Goal: Transaction & Acquisition: Purchase product/service

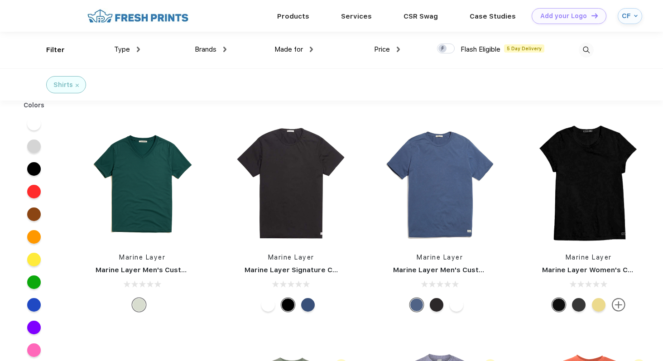
scroll to position [0, 0]
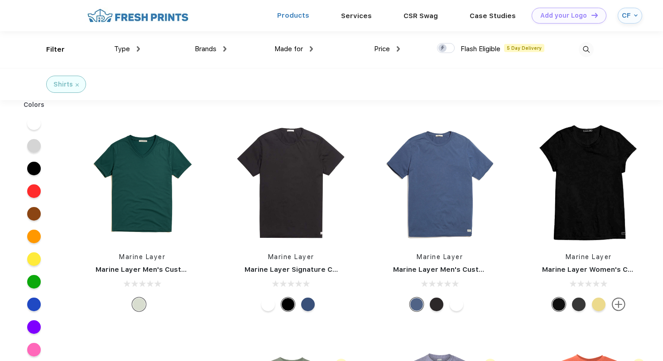
click at [301, 16] on link "Products" at bounding box center [293, 15] width 32 height 8
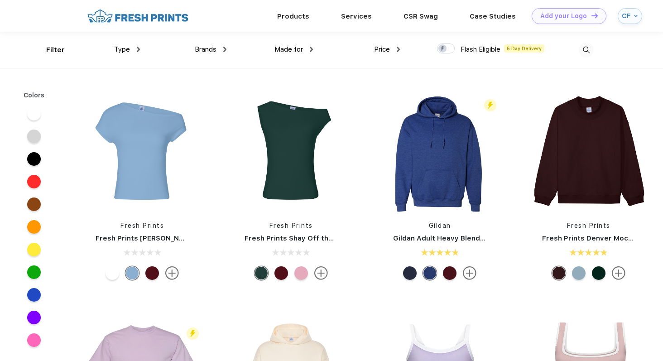
click at [626, 12] on div "CF" at bounding box center [626, 16] width 10 height 8
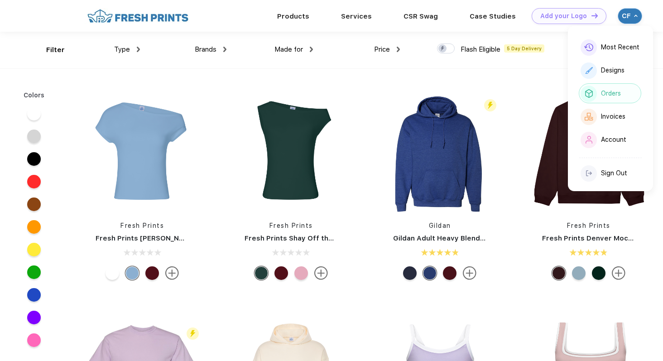
click at [612, 72] on div "Designs" at bounding box center [613, 71] width 24 height 8
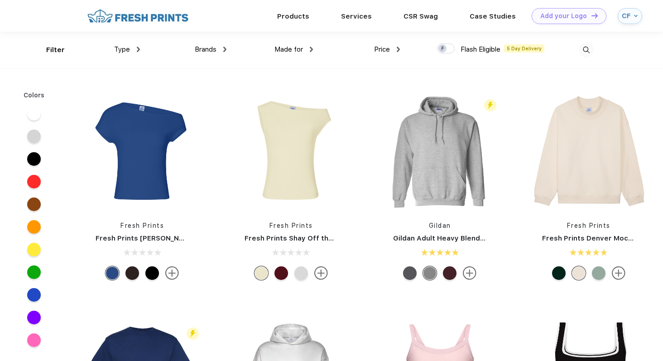
click at [137, 54] on div "Type" at bounding box center [127, 49] width 26 height 10
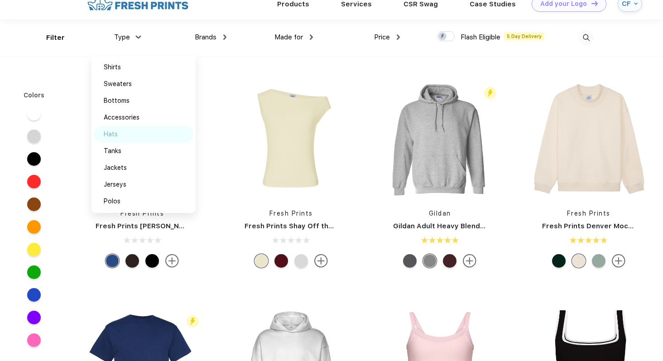
scroll to position [9, 0]
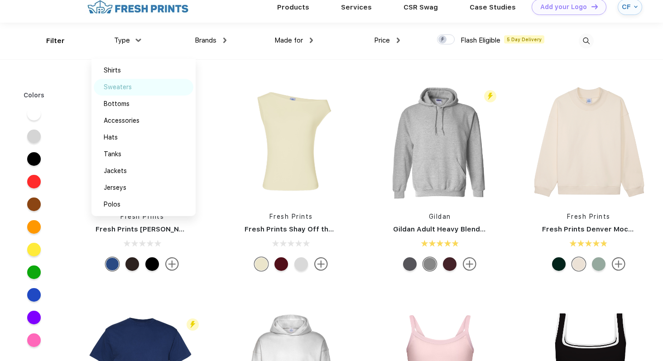
click at [130, 86] on div "Sweaters" at bounding box center [118, 87] width 28 height 10
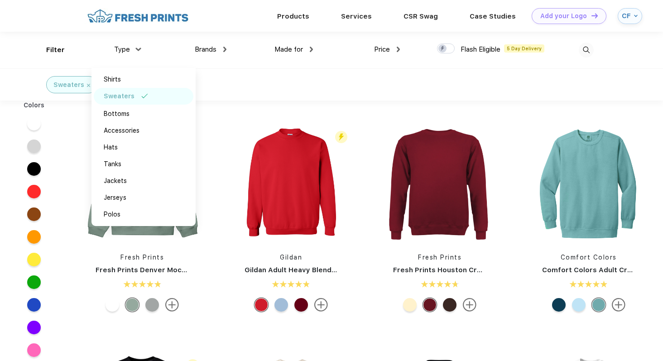
click at [400, 73] on div "Sweaters" at bounding box center [331, 84] width 663 height 32
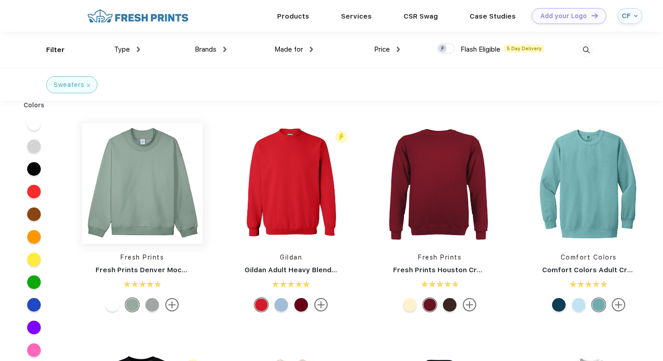
click at [135, 196] on img at bounding box center [142, 183] width 120 height 120
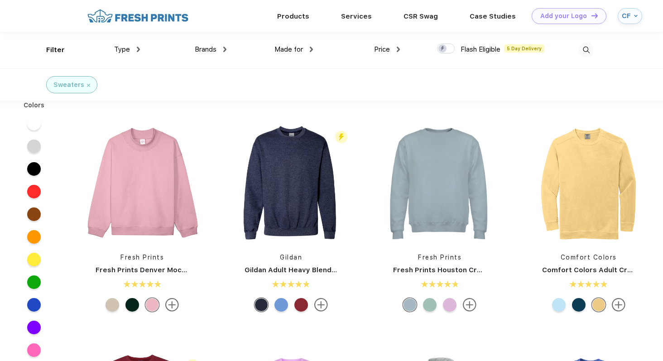
click at [181, 191] on img at bounding box center [142, 183] width 120 height 120
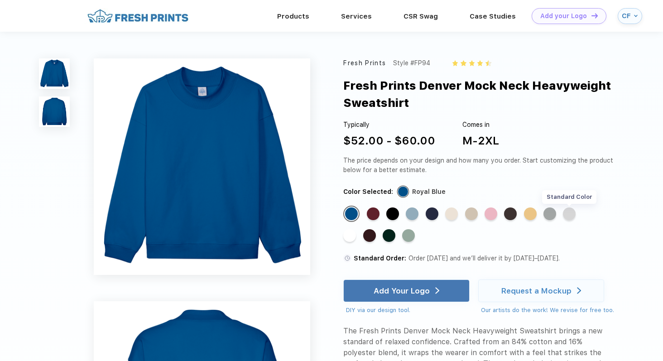
click at [572, 213] on div "Standard Color" at bounding box center [569, 213] width 13 height 13
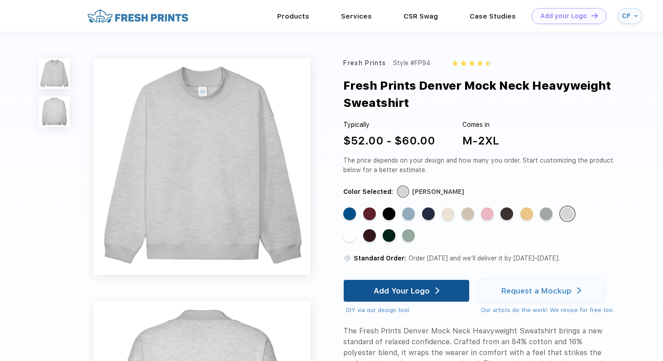
click at [426, 294] on div "Add Your Logo" at bounding box center [401, 290] width 56 height 9
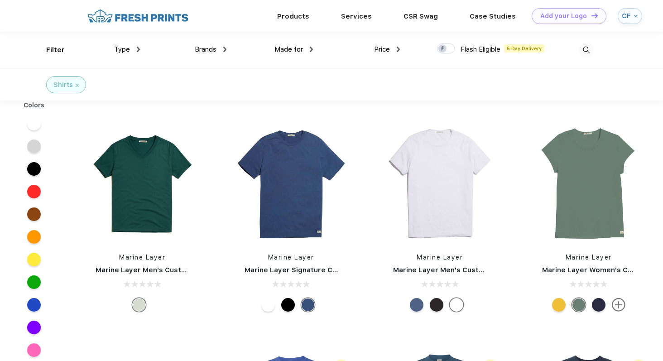
scroll to position [0, 0]
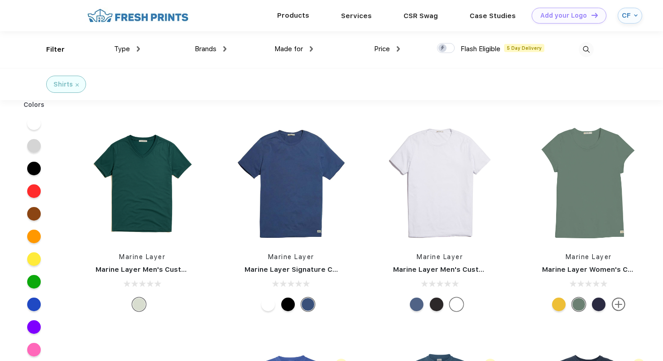
click at [295, 21] on div "Products" at bounding box center [293, 16] width 64 height 32
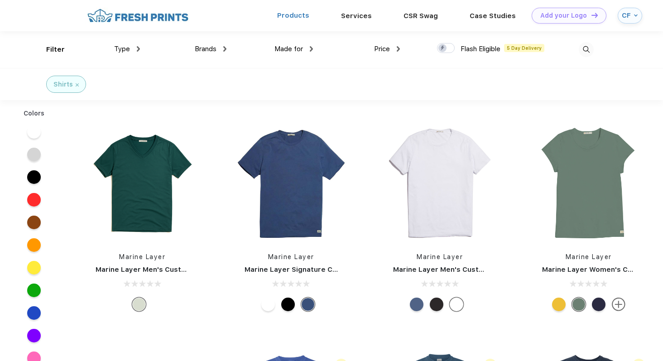
click at [292, 16] on link "Products" at bounding box center [293, 15] width 32 height 8
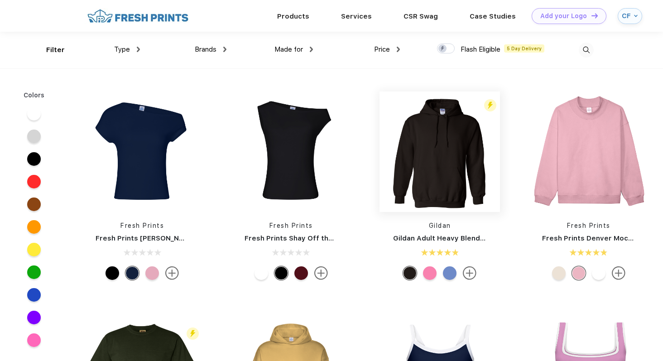
scroll to position [0, 0]
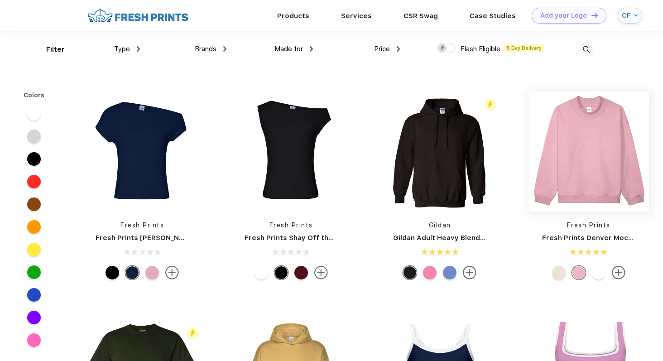
click at [601, 170] on img at bounding box center [588, 151] width 120 height 120
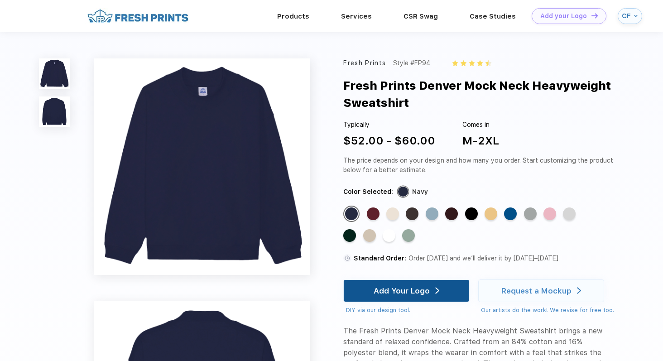
click at [421, 292] on div "Add Your Logo" at bounding box center [401, 290] width 56 height 9
